Goal: Check status: Check status

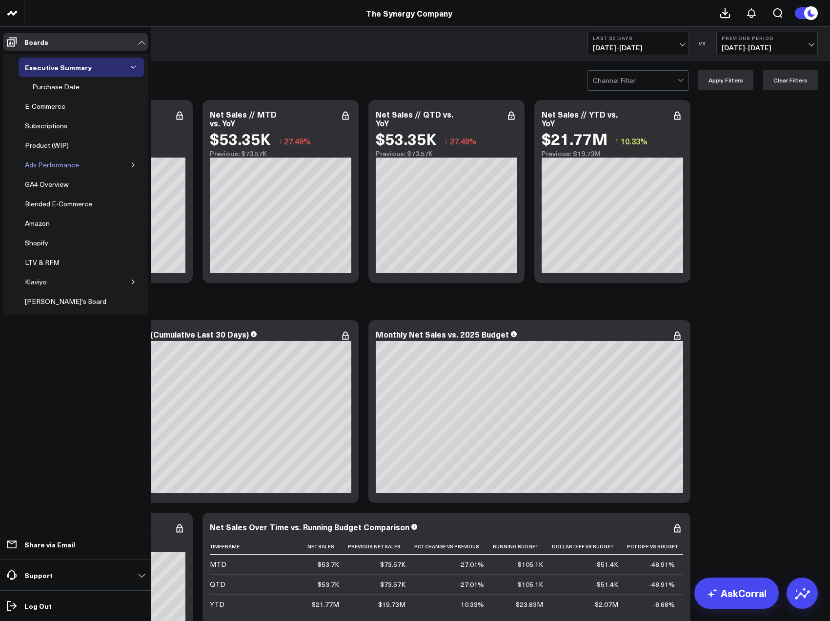
click at [84, 162] on link "Ads Performance" at bounding box center [52, 165] width 67 height 20
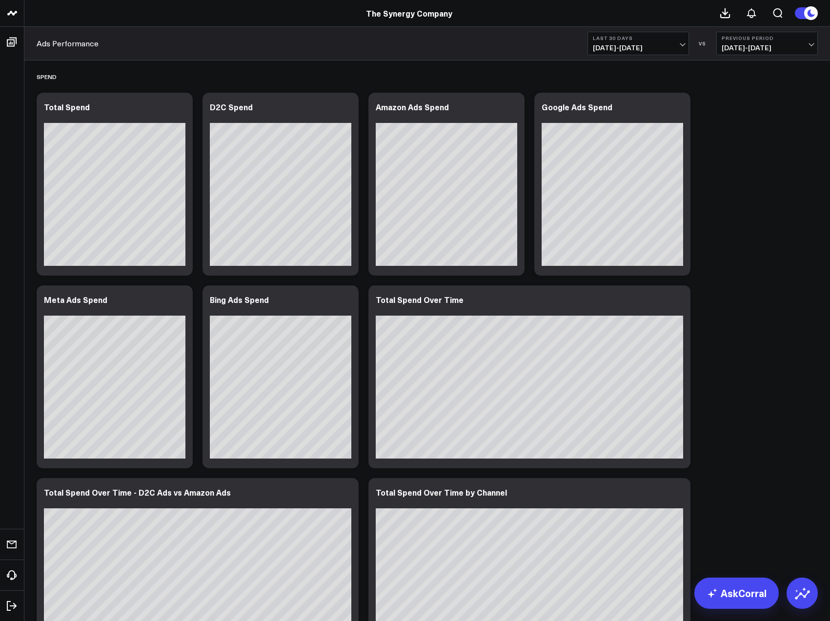
click at [628, 55] on button "Last 30 Days [DATE] - [DATE]" at bounding box center [639, 43] width 102 height 23
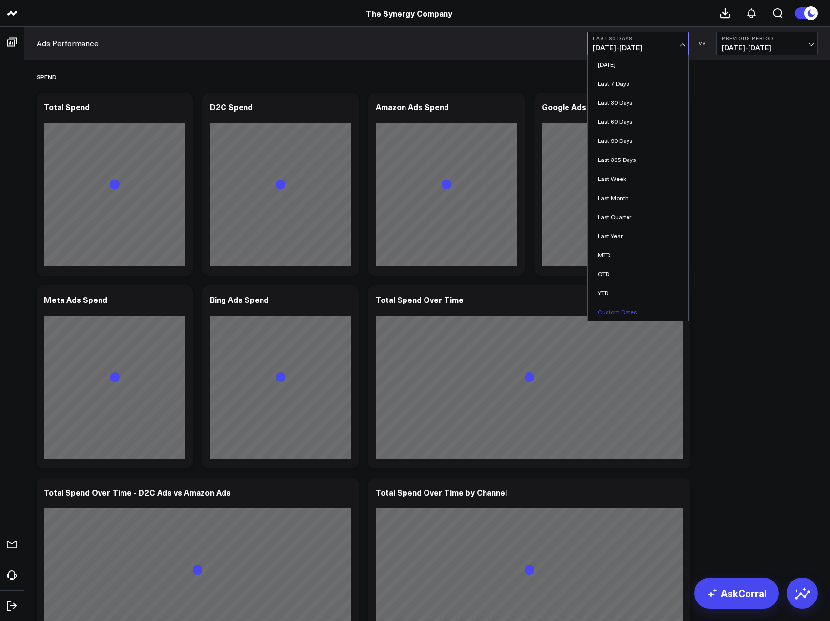
click at [648, 306] on link "Custom Dates" at bounding box center [638, 312] width 101 height 19
select select "9"
select select "2025"
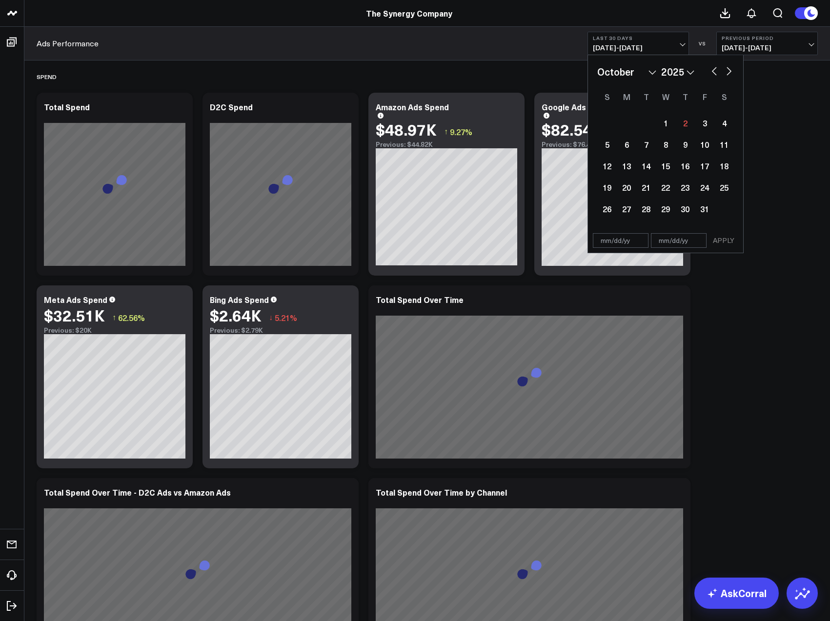
click at [711, 72] on button "button" at bounding box center [715, 70] width 10 height 12
select select "8"
select select "2025"
click at [683, 124] on div "4" at bounding box center [686, 123] width 20 height 20
type input "[DATE]"
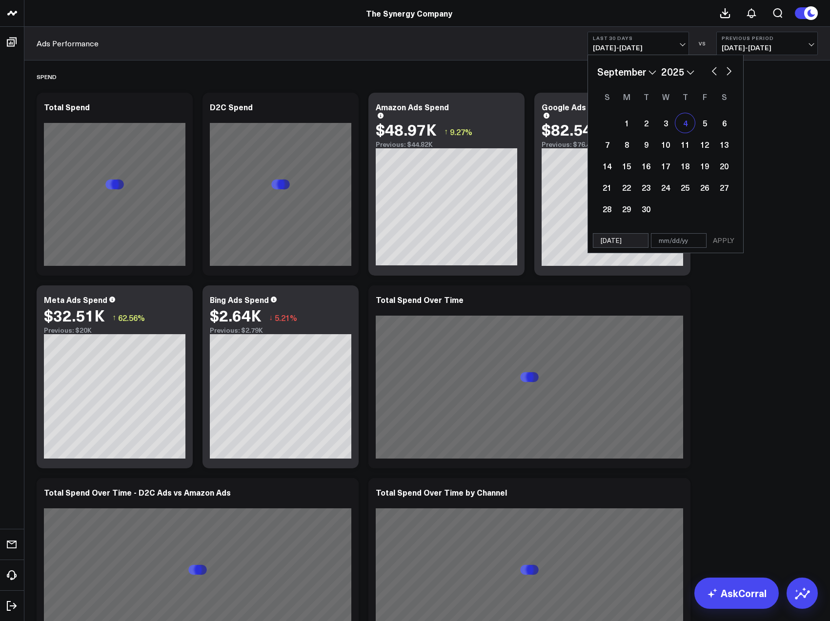
select select "8"
select select "2025"
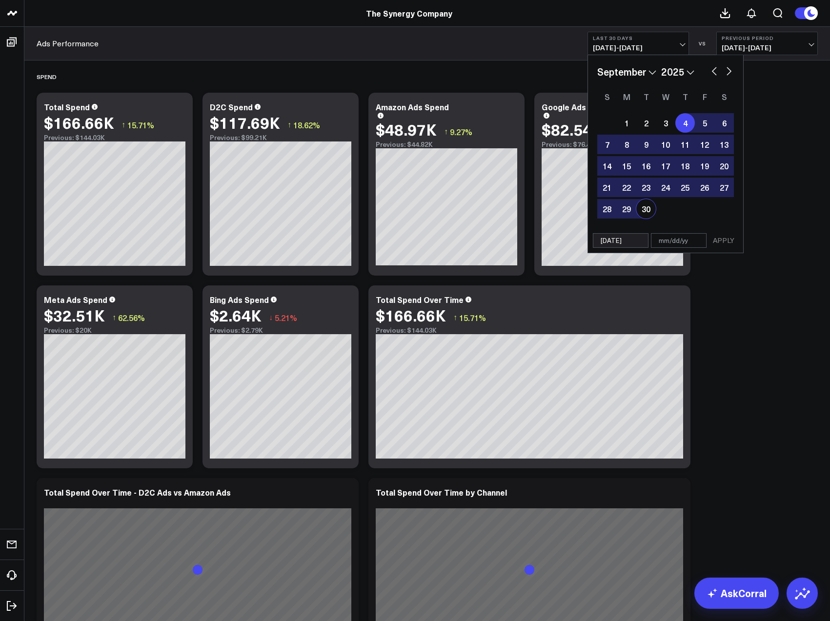
click at [652, 214] on div "30" at bounding box center [647, 209] width 20 height 20
type input "[DATE]"
select select "8"
select select "2025"
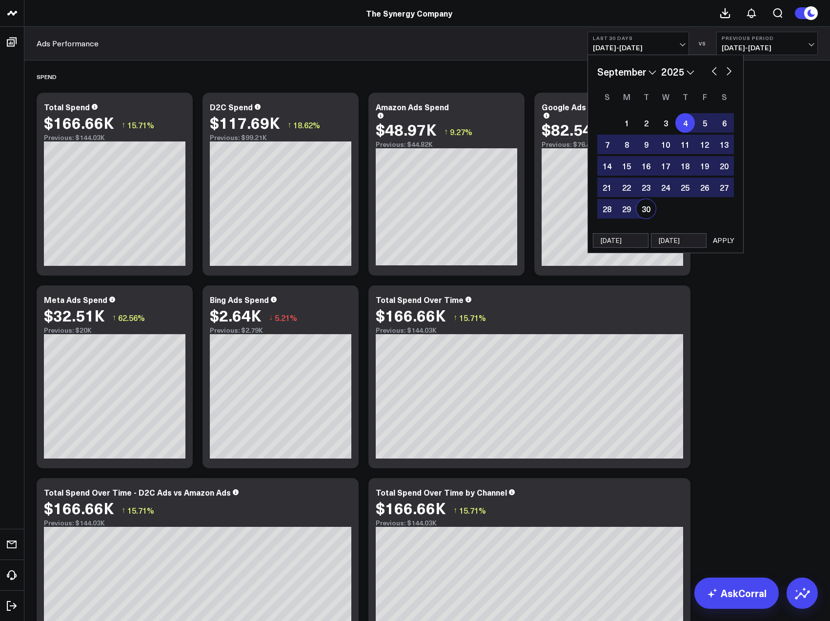
click at [716, 237] on button "APPLY" at bounding box center [723, 240] width 29 height 15
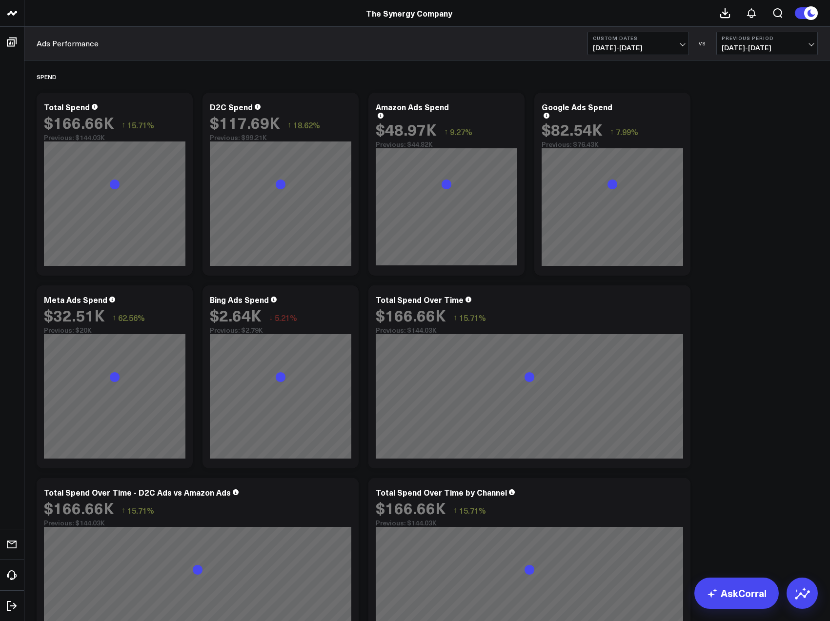
drag, startPoint x: 716, startPoint y: 237, endPoint x: 752, endPoint y: 220, distance: 40.0
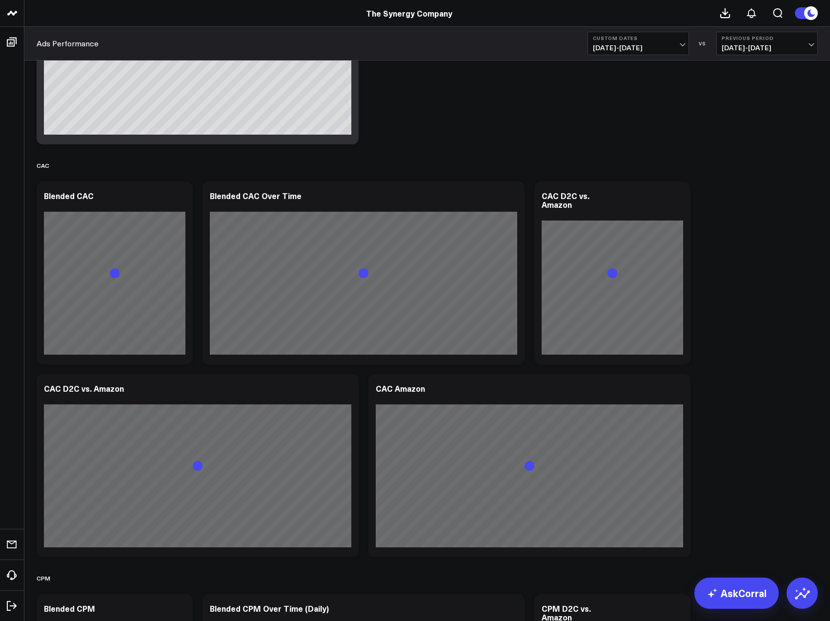
scroll to position [732, 0]
